Goal: Find specific page/section: Locate a particular part of the current website

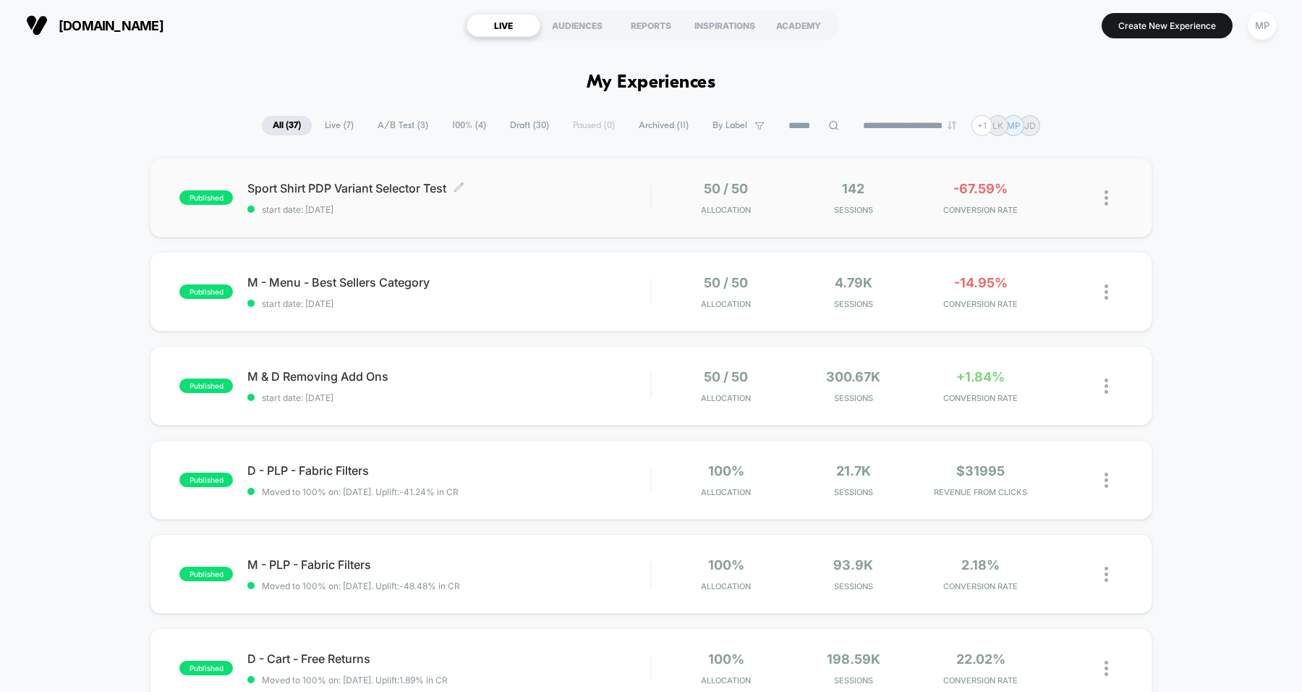
click at [590, 200] on div "Sport Shirt PDP Variant Selector Test Click to edit experience details Click to…" at bounding box center [448, 198] width 403 height 34
